Goal: Information Seeking & Learning: Learn about a topic

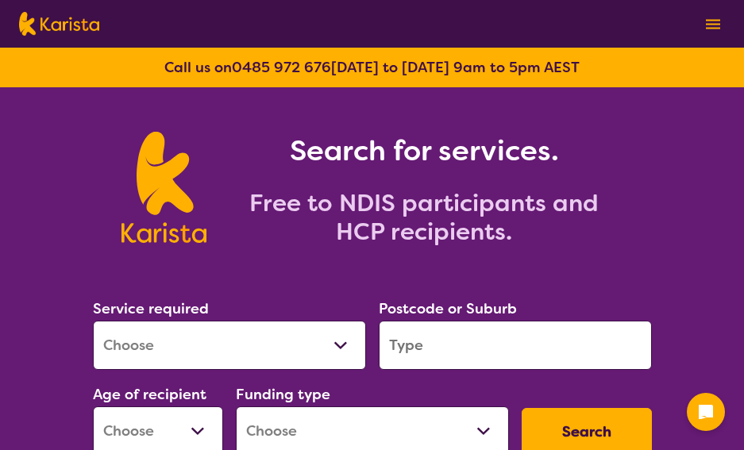
scroll to position [79, 0]
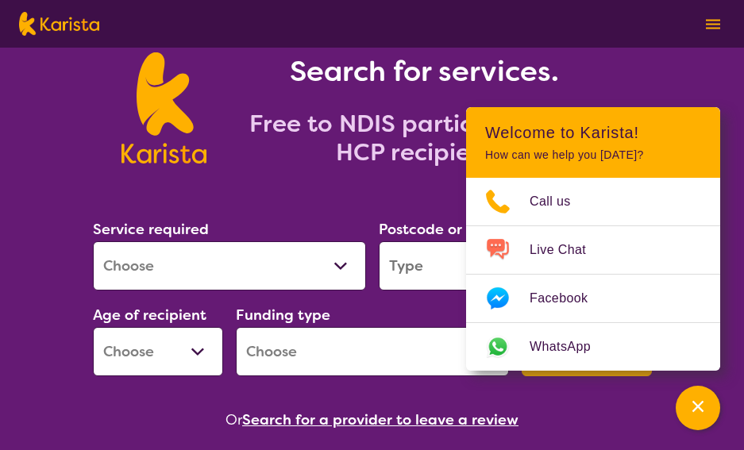
click at [333, 150] on h2 "Free to NDIS participants and HCP recipients." at bounding box center [424, 138] width 397 height 57
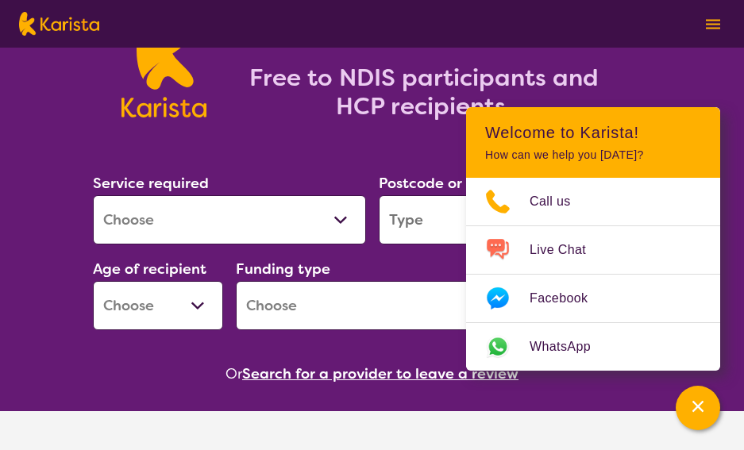
scroll to position [477, 0]
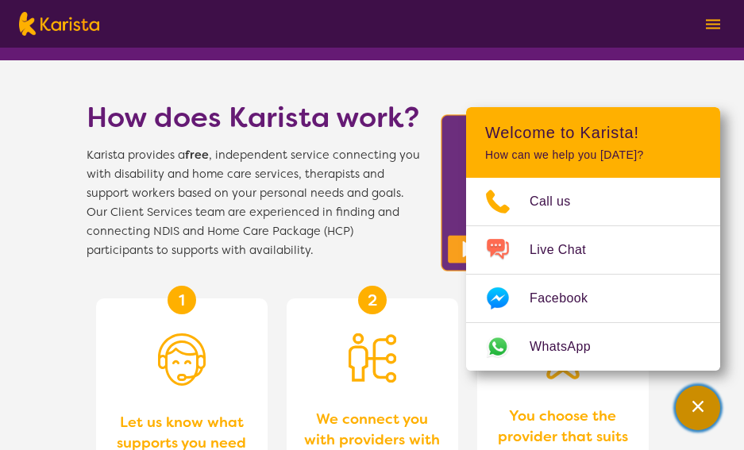
click at [688, 404] on div "Channel Menu" at bounding box center [698, 408] width 32 height 35
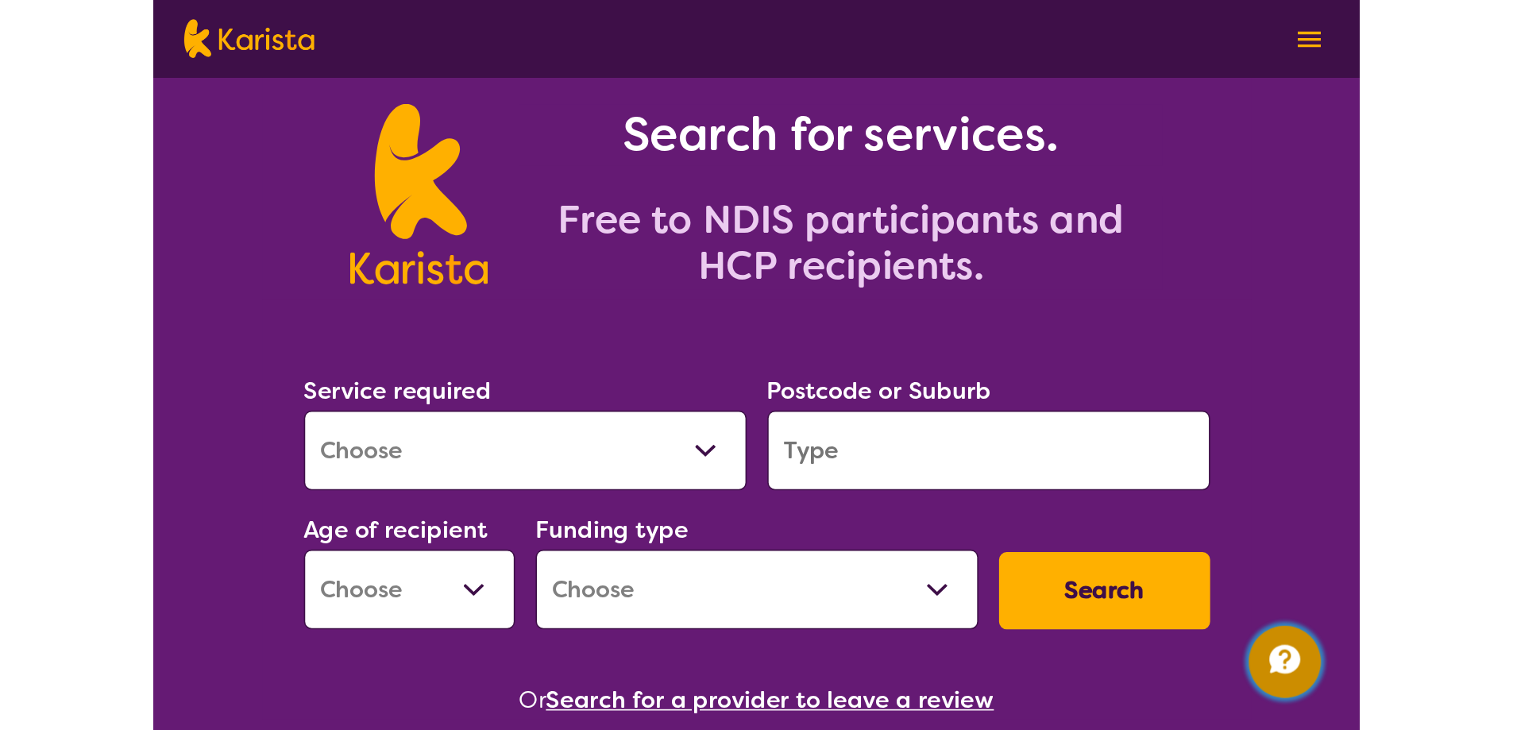
scroll to position [0, 0]
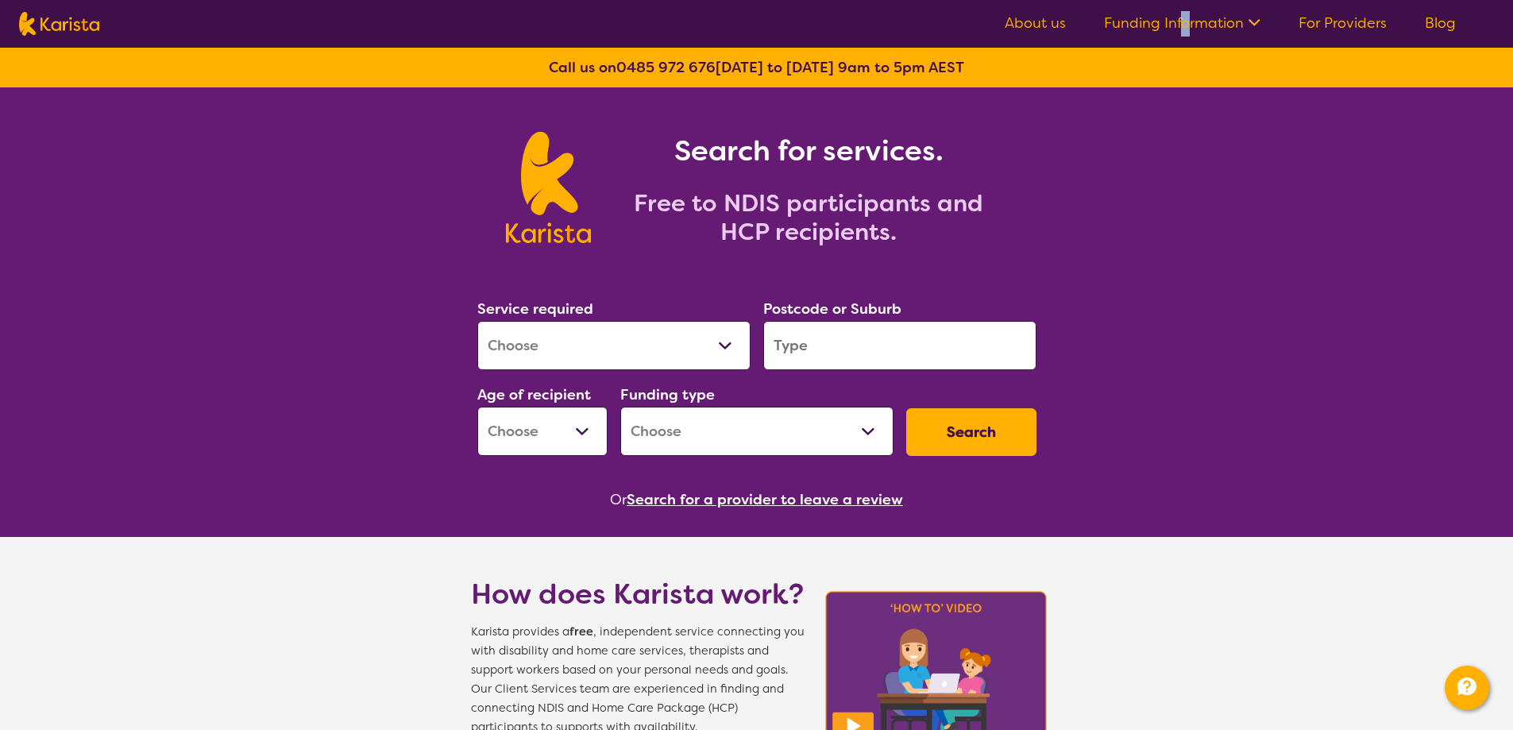
click at [744, 33] on ul "About us Funding Information NDIS - National Disability Insurance Scheme HCP - …" at bounding box center [1230, 23] width 489 height 25
click at [744, 22] on link "Funding Information" at bounding box center [1182, 23] width 157 height 19
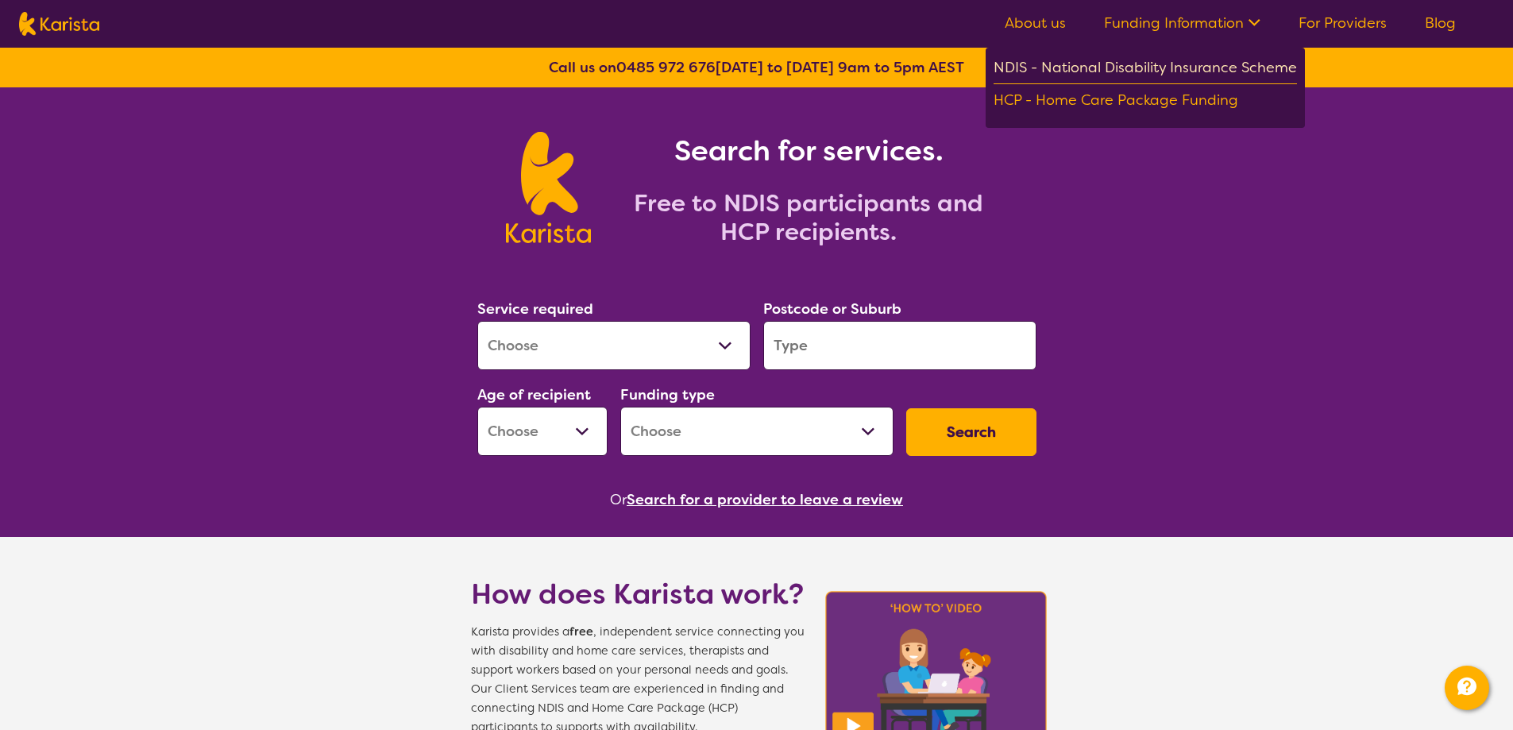
click at [744, 57] on div "NDIS - National Disability Insurance Scheme" at bounding box center [1145, 70] width 303 height 29
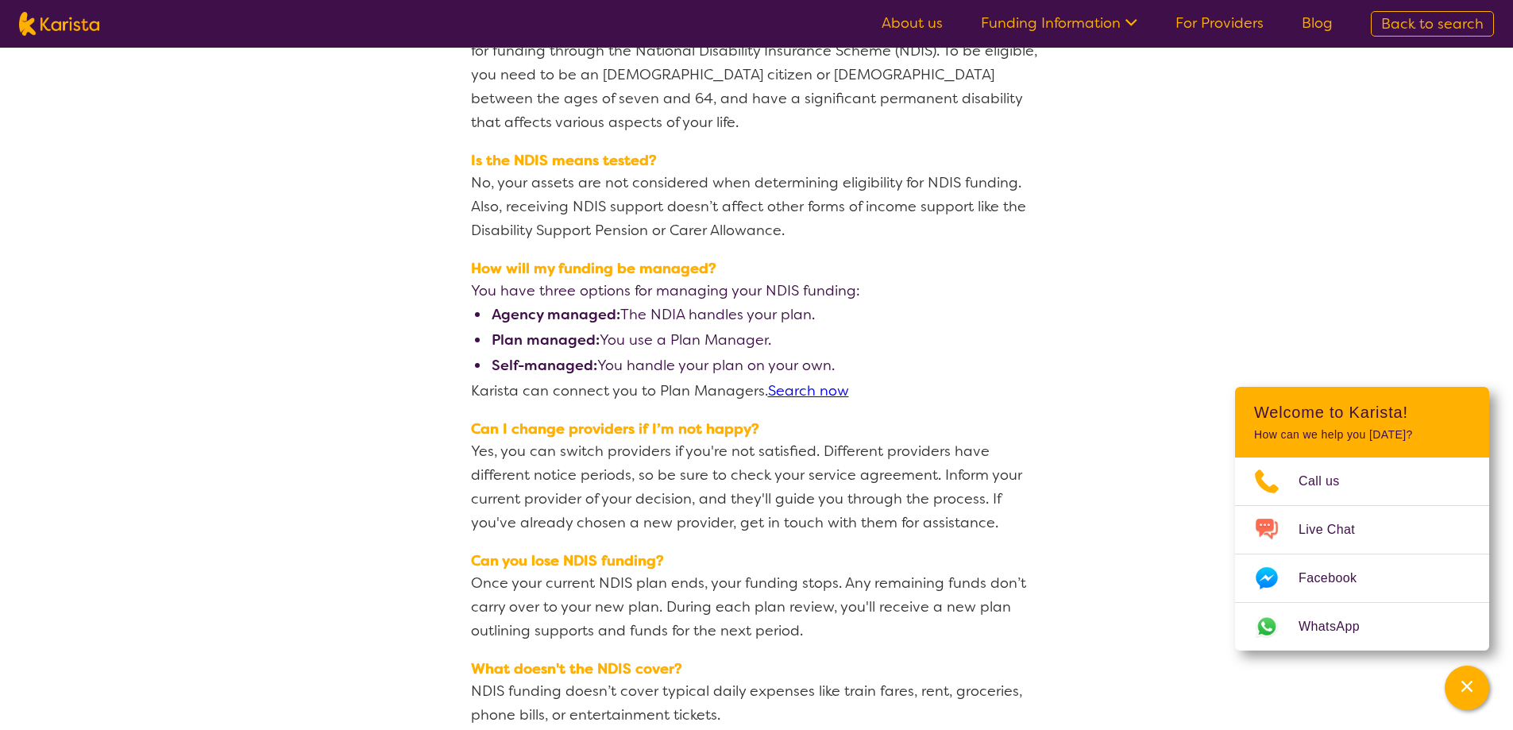
scroll to position [2065, 0]
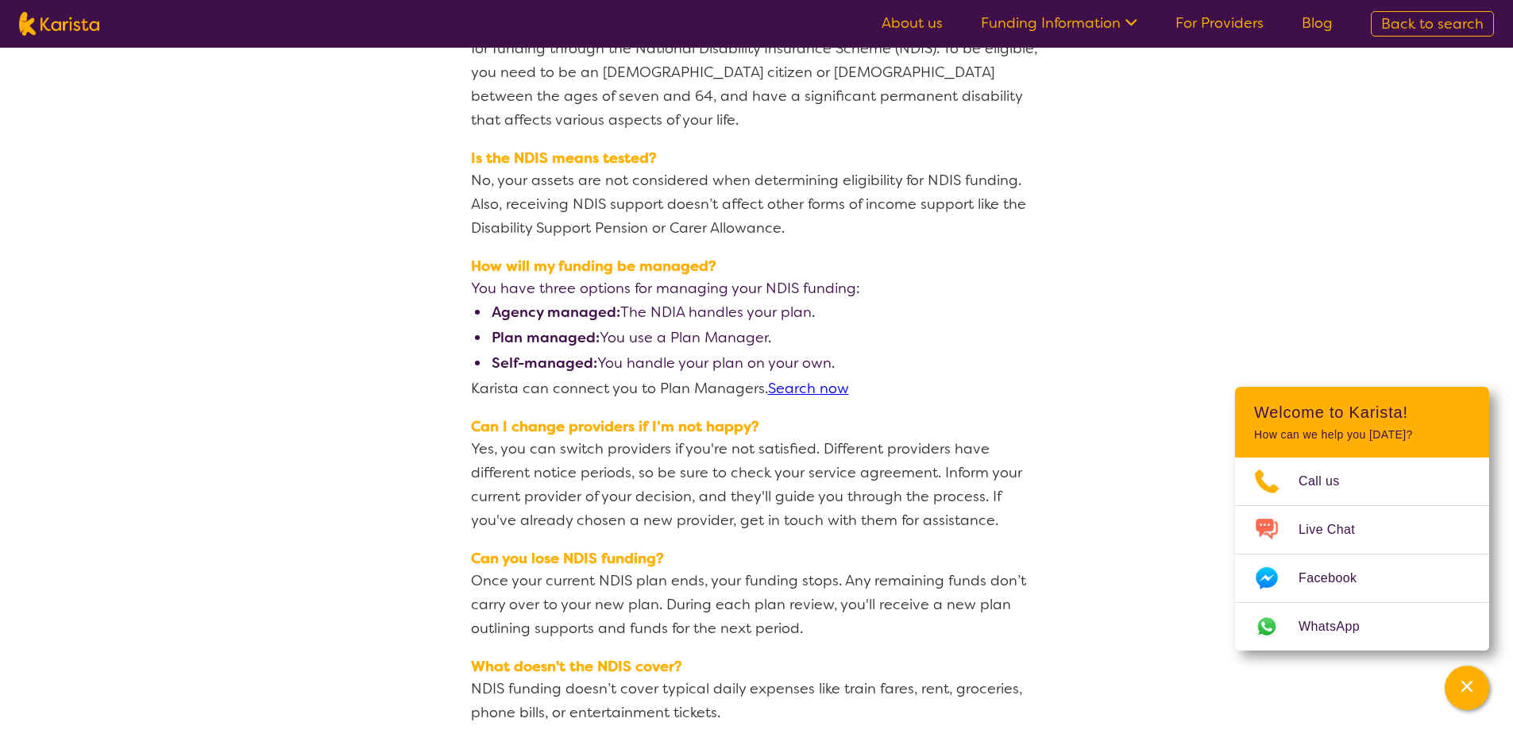
click at [940, 30] on link "About us" at bounding box center [912, 23] width 61 height 19
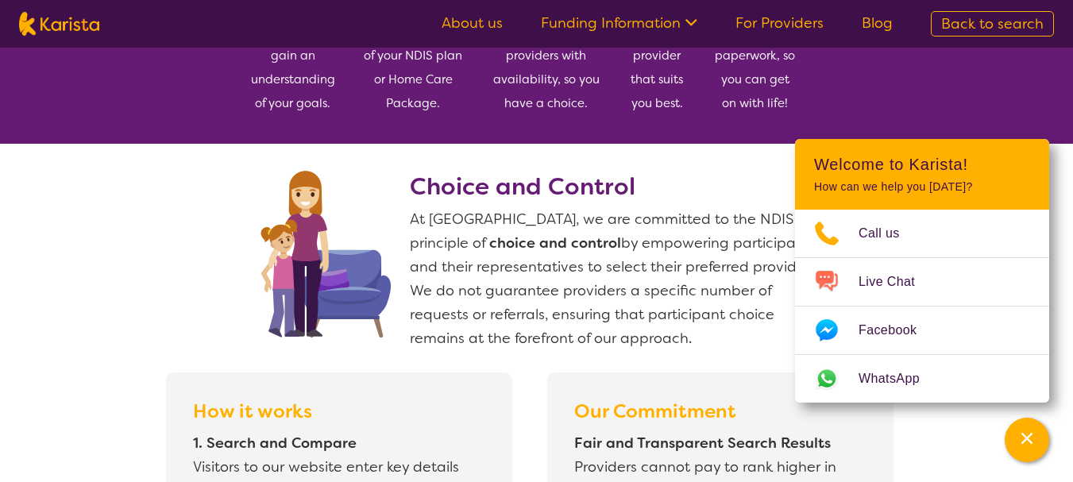
scroll to position [1112, 0]
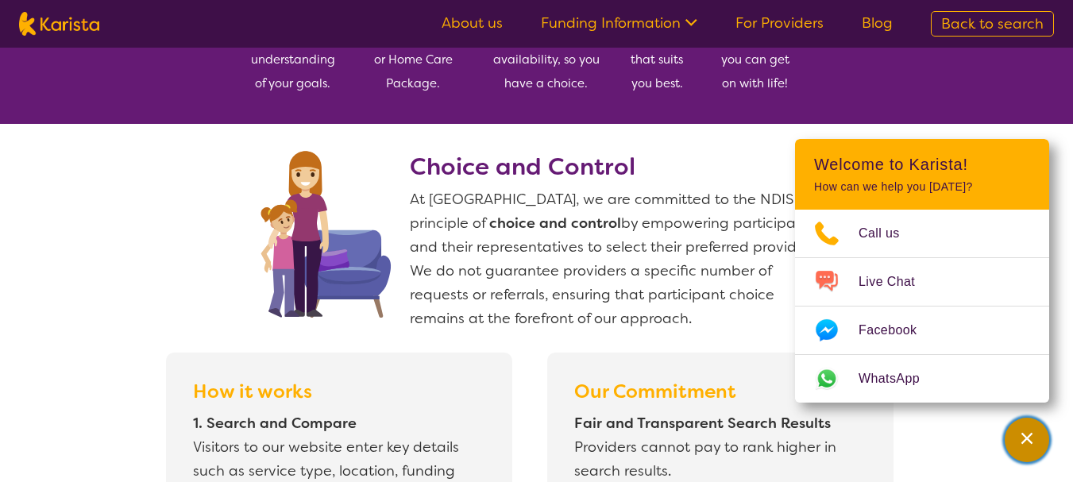
click at [1022, 437] on icon "Channel Menu" at bounding box center [1027, 439] width 16 height 16
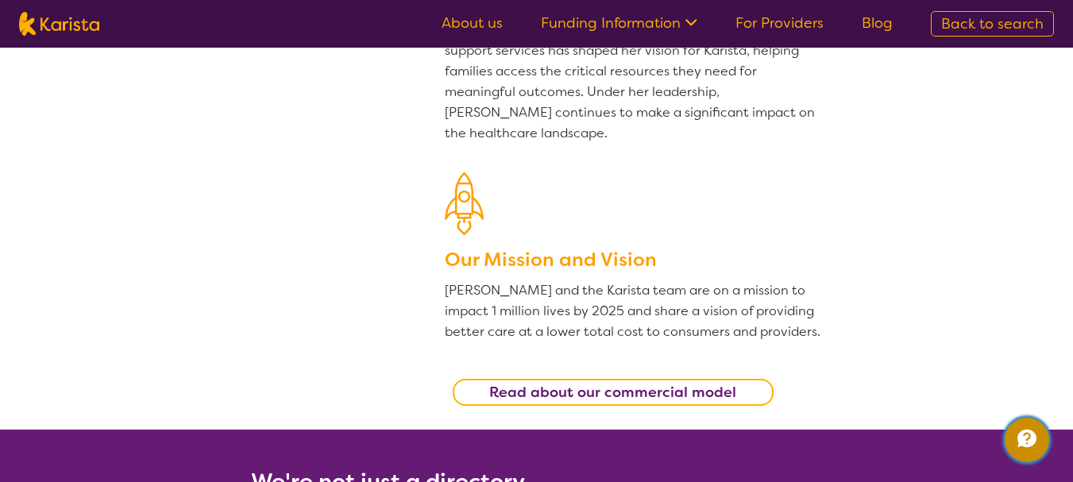
scroll to position [0, 0]
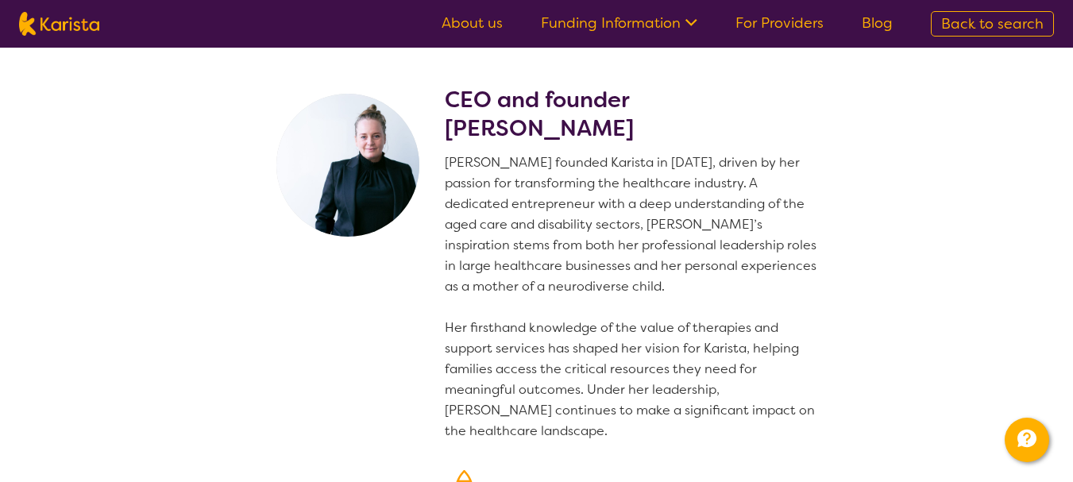
click at [941, 27] on link "Back to search" at bounding box center [992, 23] width 123 height 25
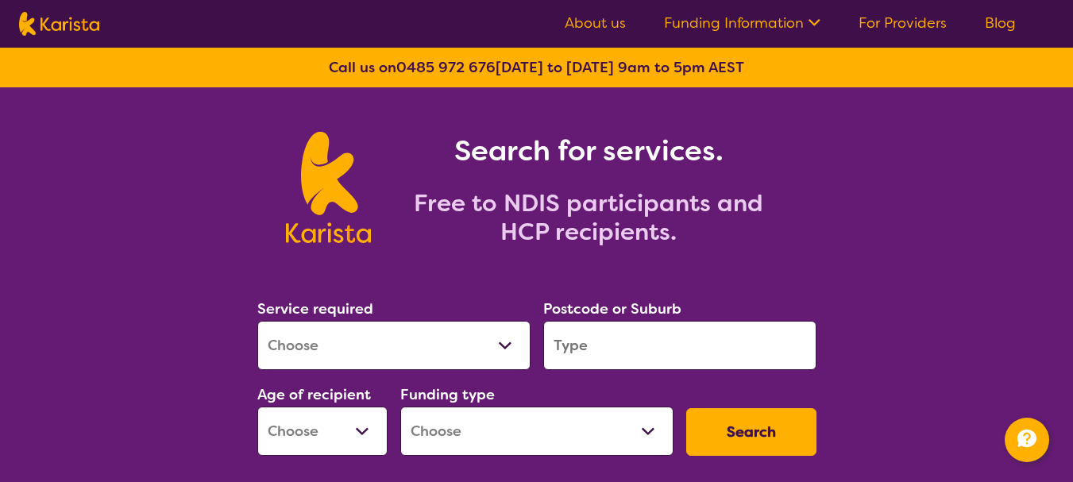
click at [599, 17] on link "About us" at bounding box center [595, 23] width 61 height 19
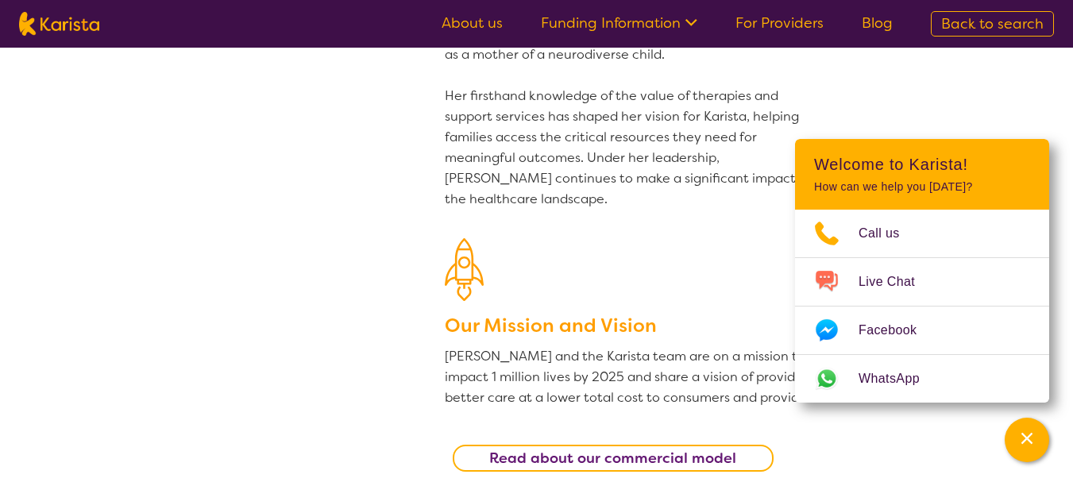
scroll to position [477, 0]
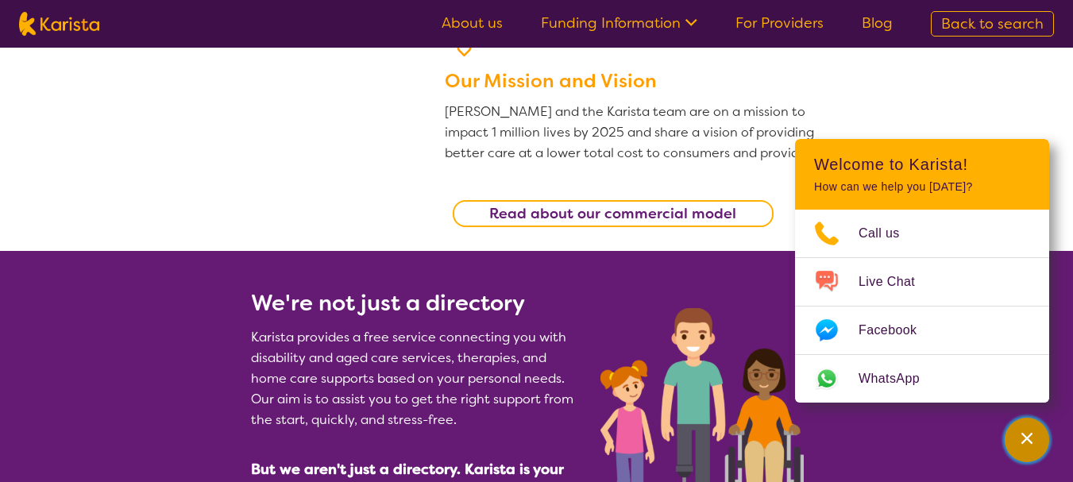
click at [1038, 451] on div "Channel Menu" at bounding box center [1027, 440] width 32 height 35
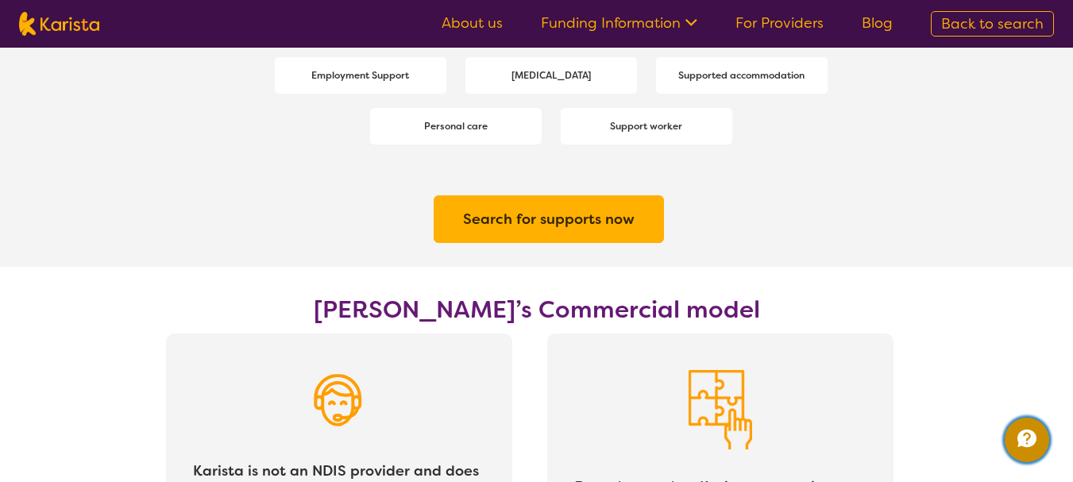
scroll to position [2622, 0]
